Goal: Task Accomplishment & Management: Manage account settings

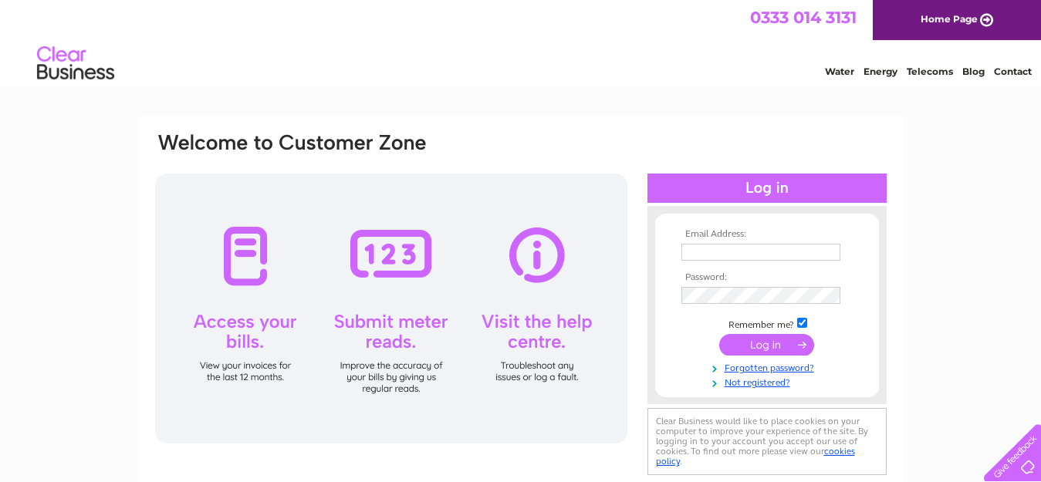
type input "[EMAIL_ADDRESS][DOMAIN_NAME]"
click at [735, 349] on input "submit" at bounding box center [766, 345] width 95 height 22
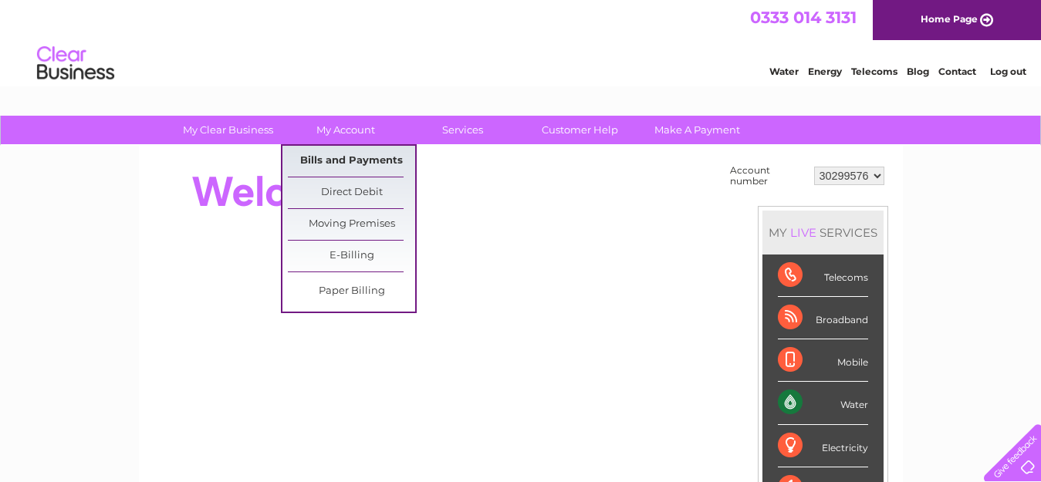
click at [333, 161] on link "Bills and Payments" at bounding box center [351, 161] width 127 height 31
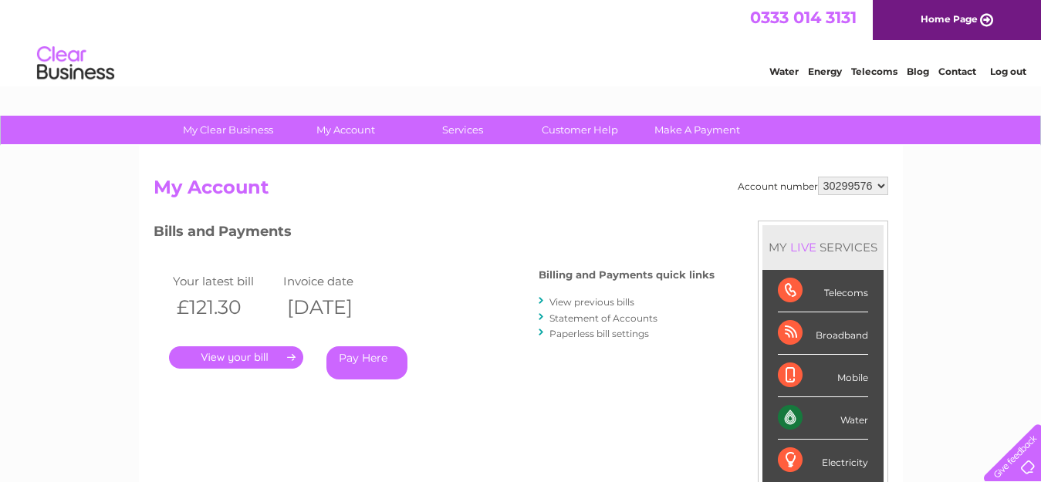
click at [596, 303] on link "View previous bills" at bounding box center [591, 302] width 85 height 12
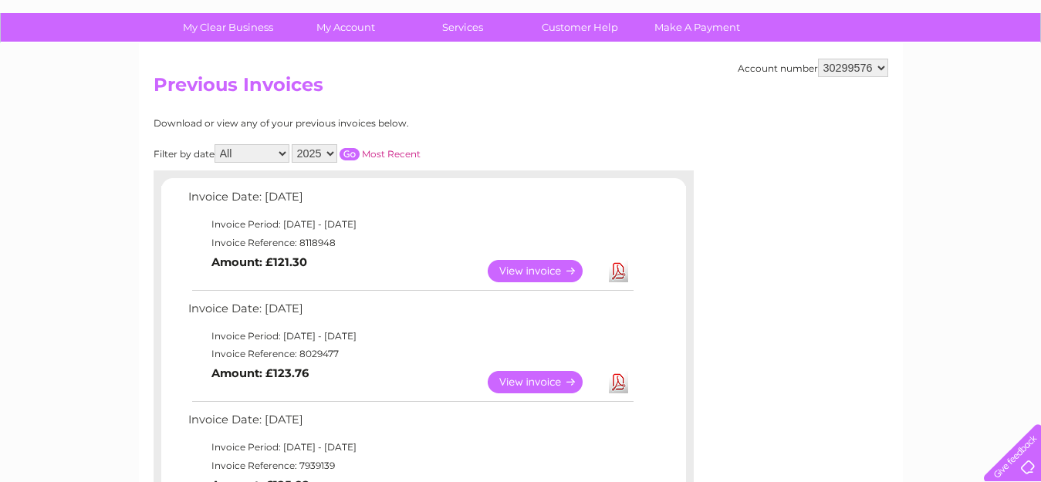
scroll to position [175, 0]
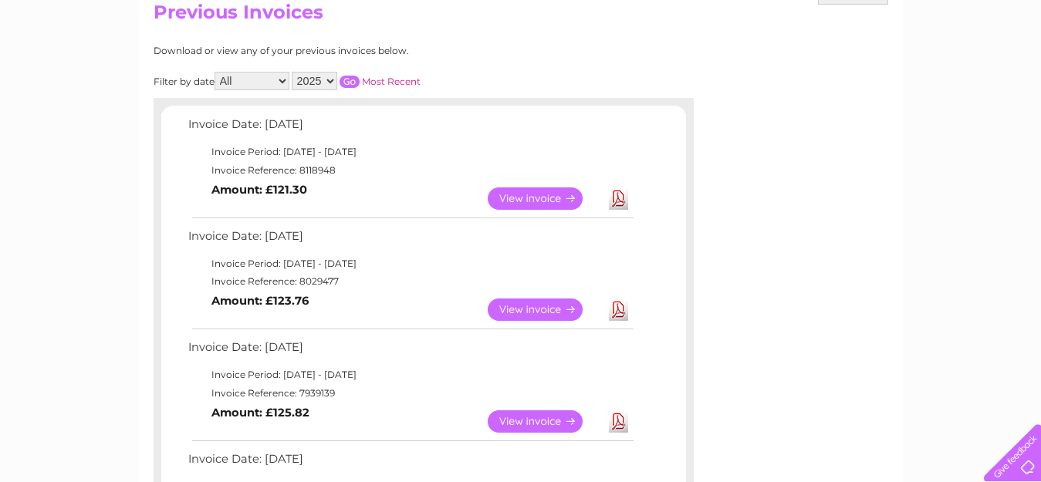
click at [616, 314] on link "Download" at bounding box center [618, 310] width 19 height 22
